Goal: Task Accomplishment & Management: Manage account settings

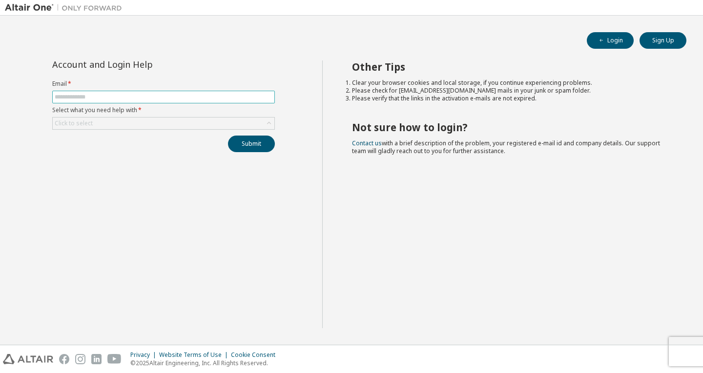
click at [71, 92] on span at bounding box center [163, 97] width 223 height 13
click at [72, 94] on input "text" at bounding box center [164, 97] width 218 height 8
type input "**********"
click at [99, 122] on div "Click to select" at bounding box center [164, 124] width 222 height 12
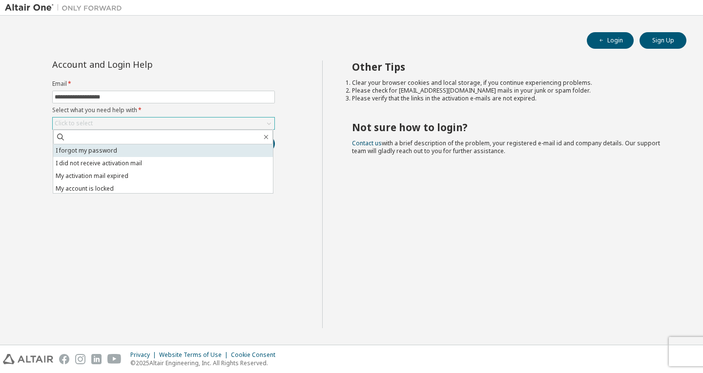
click at [106, 153] on li "I forgot my password" at bounding box center [163, 150] width 220 height 13
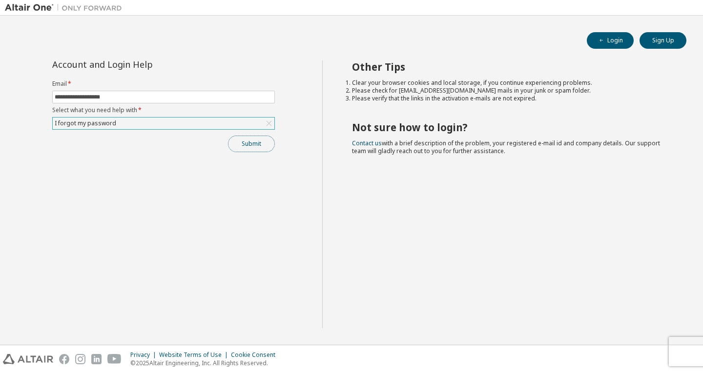
click at [241, 149] on button "Submit" at bounding box center [251, 144] width 47 height 17
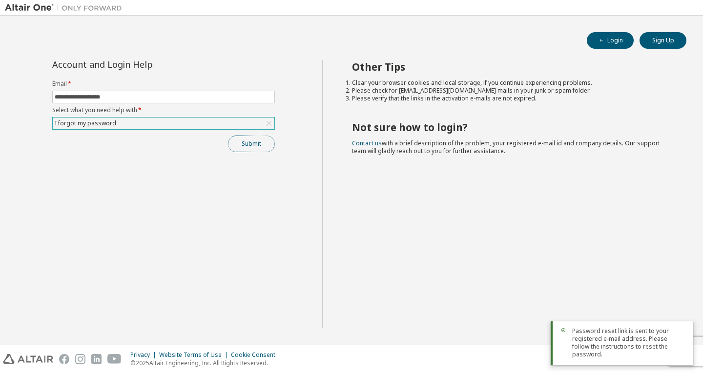
click at [262, 141] on button "Submit" at bounding box center [251, 144] width 47 height 17
